Goal: Task Accomplishment & Management: Manage account settings

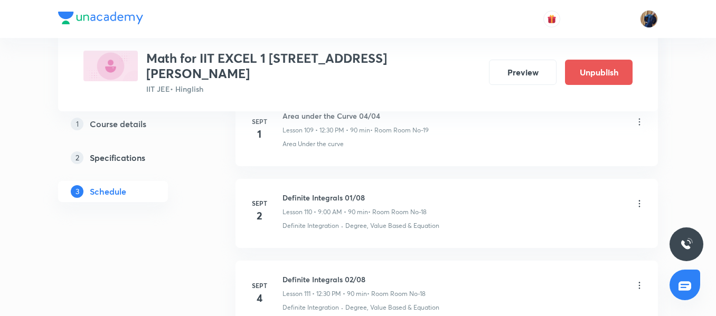
scroll to position [9567, 0]
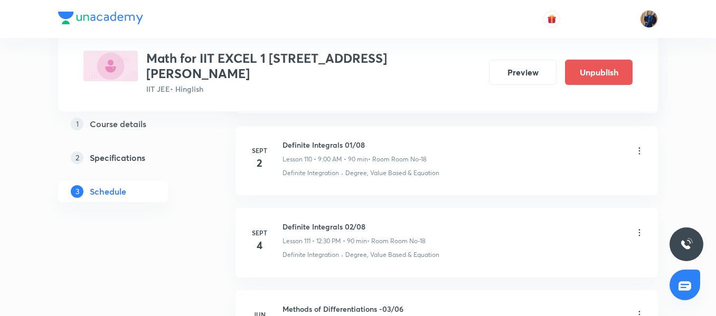
click at [638, 228] on icon at bounding box center [639, 233] width 11 height 11
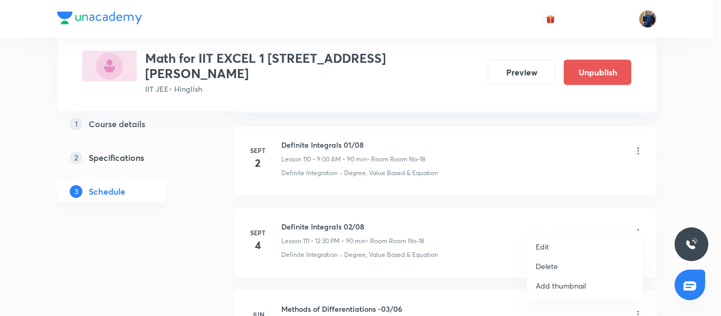
click at [559, 243] on li "Edit" at bounding box center [585, 247] width 116 height 20
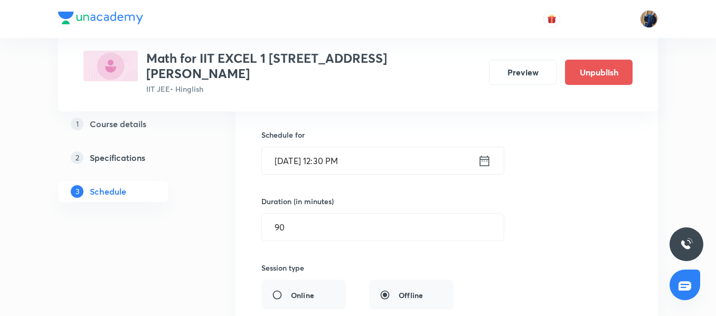
scroll to position [9145, 0]
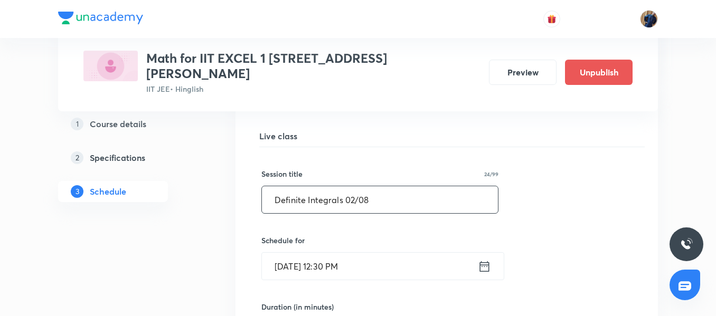
drag, startPoint x: 392, startPoint y: 195, endPoint x: 195, endPoint y: 195, distance: 197.4
paste input "ifferential Equations"
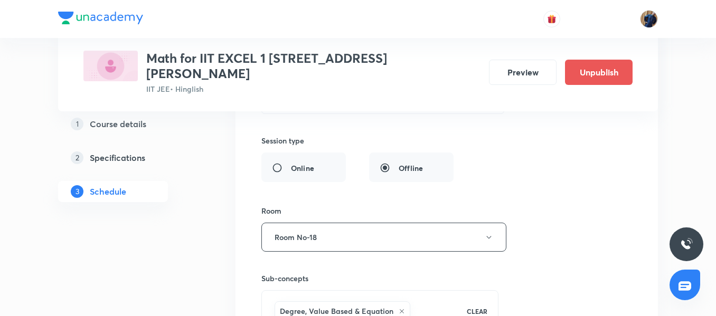
scroll to position [9514, 0]
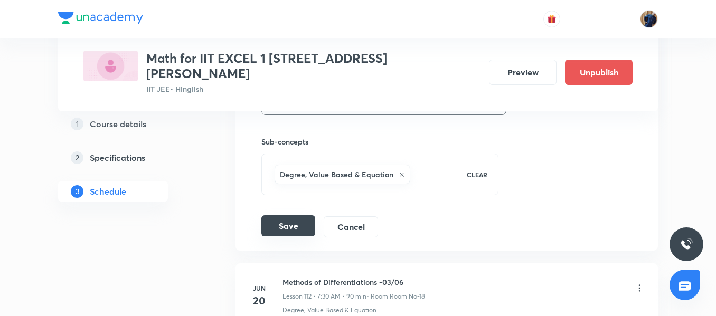
type input "Differential Equations 01/08"
click at [291, 215] on button "Save" at bounding box center [288, 225] width 54 height 21
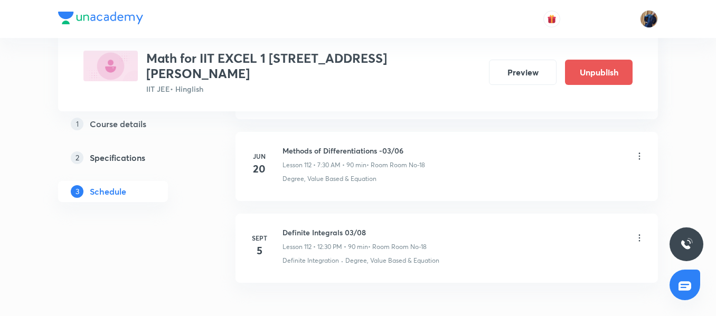
scroll to position [9293, 0]
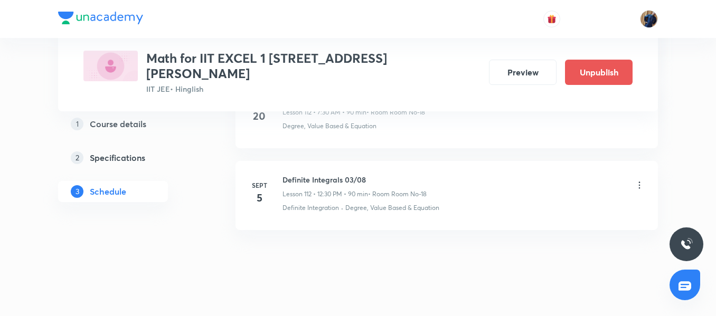
click at [639, 182] on icon at bounding box center [640, 185] width 2 height 7
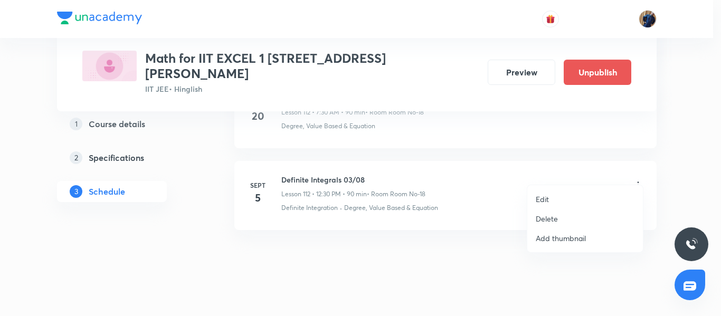
click at [555, 195] on li "Edit" at bounding box center [585, 200] width 116 height 20
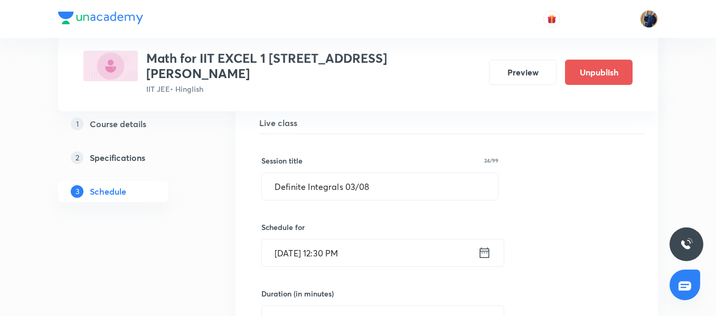
scroll to position [9082, 0]
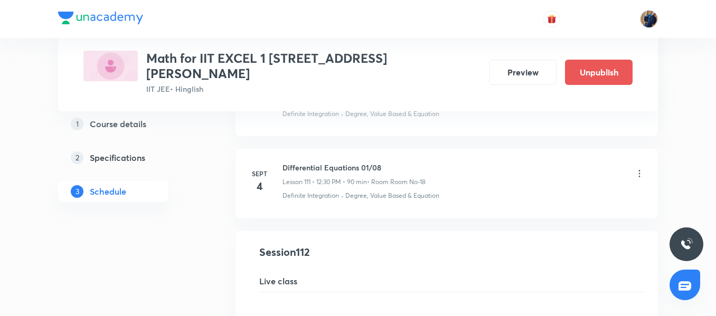
click at [338, 162] on h6 "Differential Equations 01/08" at bounding box center [353, 167] width 143 height 11
copy h6 "Differential Equations 01/08"
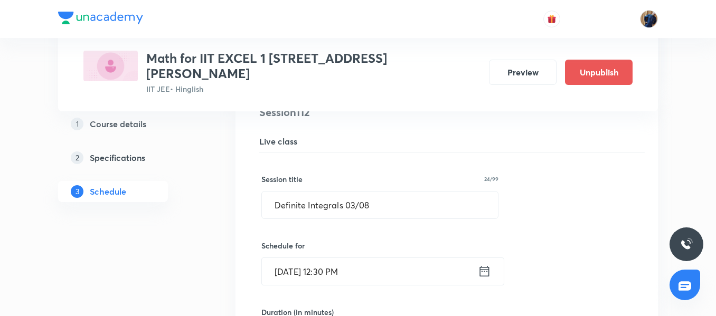
scroll to position [9240, 0]
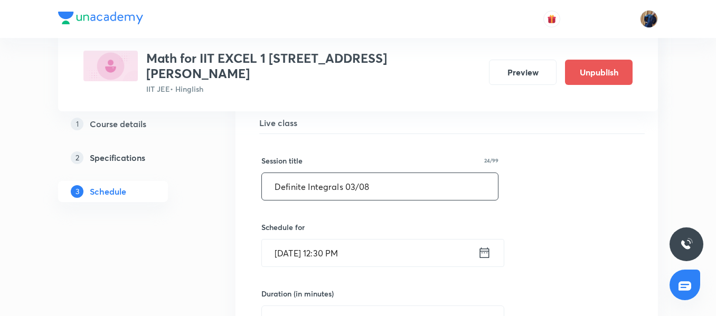
click at [418, 185] on input "Definite Integrals 03/08" at bounding box center [380, 186] width 236 height 27
paste input "ifferential Equations 01"
click at [370, 177] on input "Differential Equations 01/08" at bounding box center [380, 186] width 236 height 27
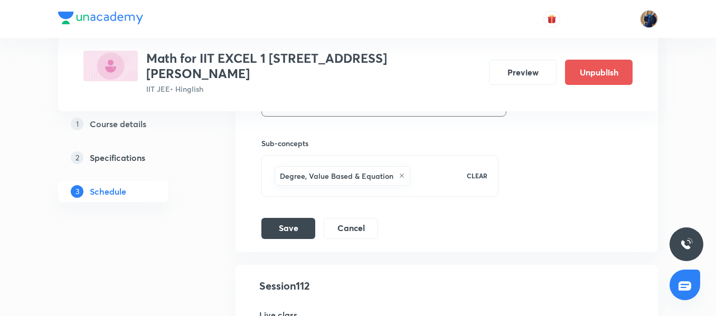
scroll to position [9610, 0]
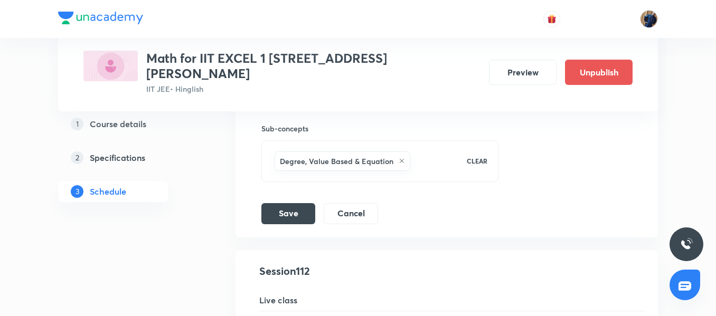
type input "Differential Equations 02/08"
click at [291, 208] on button "Save" at bounding box center [288, 212] width 54 height 21
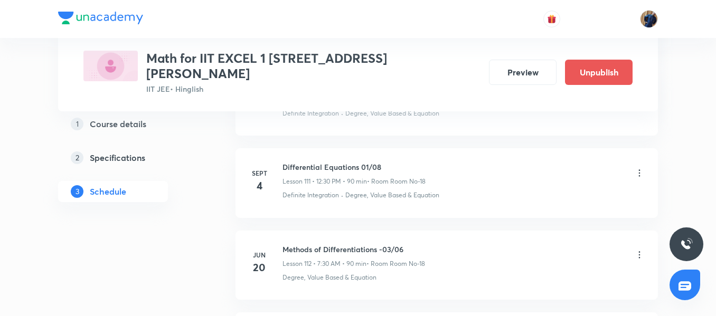
scroll to position [9293, 0]
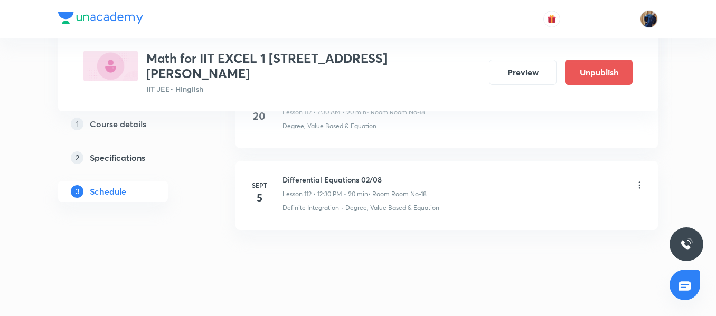
click at [328, 174] on h6 "Differential Equations 02/08" at bounding box center [354, 179] width 144 height 11
